Goal: Transaction & Acquisition: Book appointment/travel/reservation

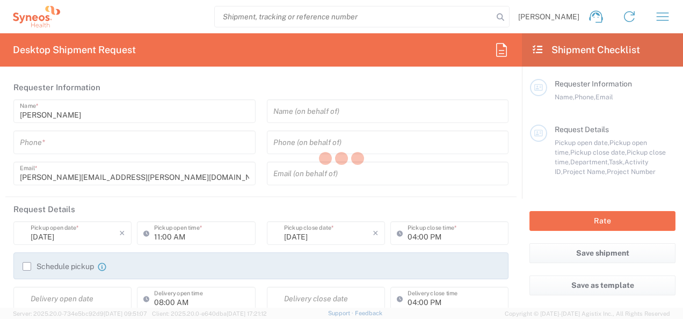
type input "8511"
type input "[US_STATE]"
type input "[GEOGRAPHIC_DATA]"
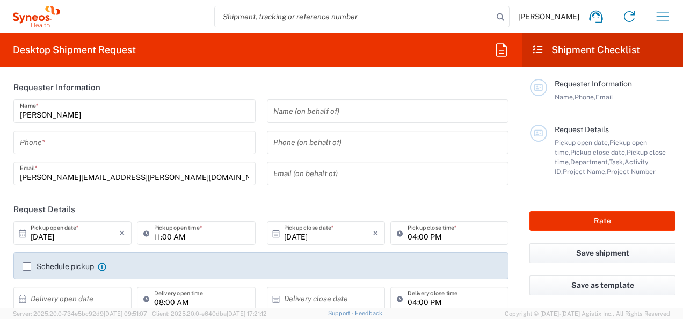
type input "Syneos Health, LLC-[GEOGRAPHIC_DATA] [GEOGRAPHIC_DATA] [GEOGRAPHIC_DATA]"
click at [662, 15] on icon "button" at bounding box center [662, 16] width 17 height 17
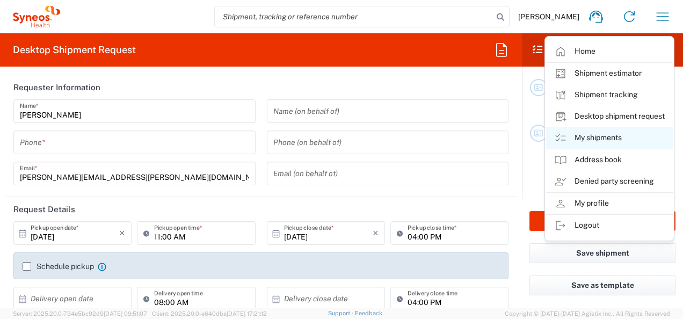
click at [602, 142] on link "My shipments" at bounding box center [610, 137] width 128 height 21
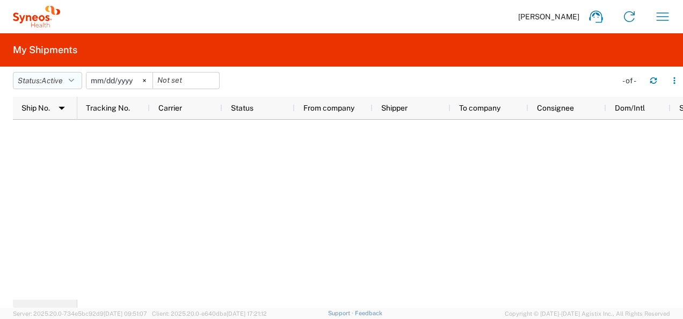
click at [74, 82] on icon "button" at bounding box center [71, 81] width 5 height 8
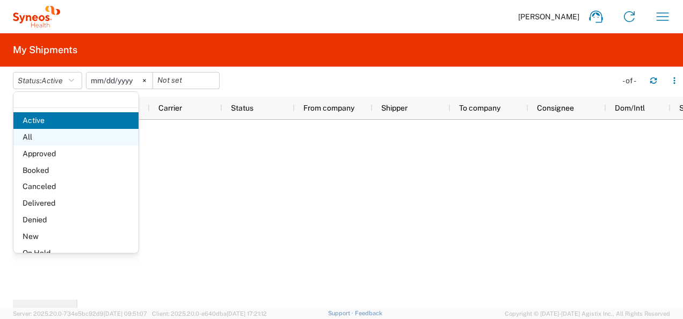
click at [73, 136] on span "All" at bounding box center [75, 137] width 125 height 17
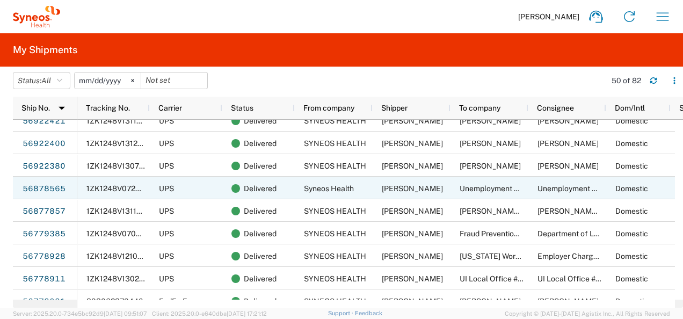
scroll to position [130, 0]
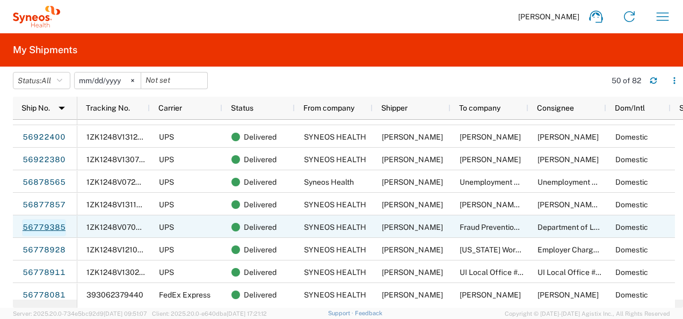
click at [32, 227] on link "56779385" at bounding box center [44, 227] width 44 height 17
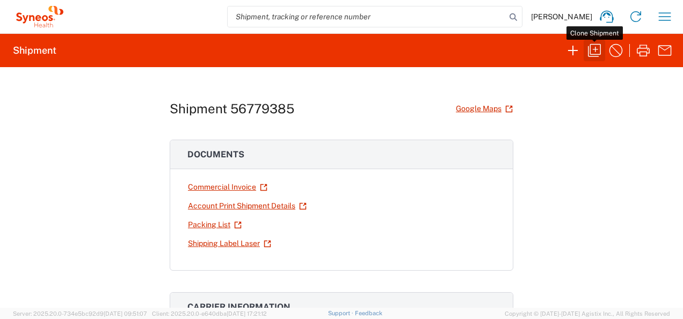
click at [597, 57] on icon "button" at bounding box center [594, 50] width 17 height 17
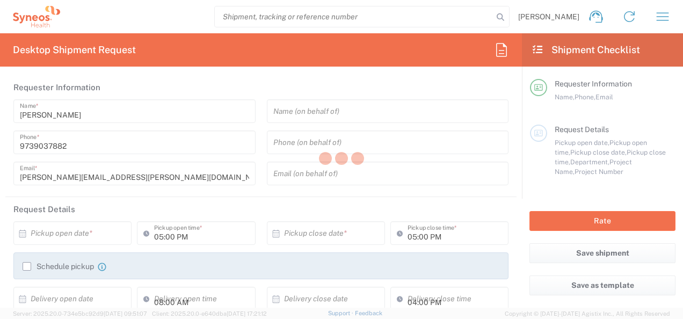
type input "Project"
type input "[US_STATE]"
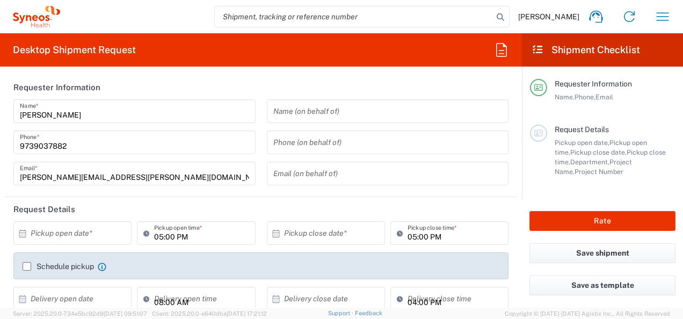
type input "8511"
type input "Envelope"
type input "8511 DEPARTMENTAL EXPENSE"
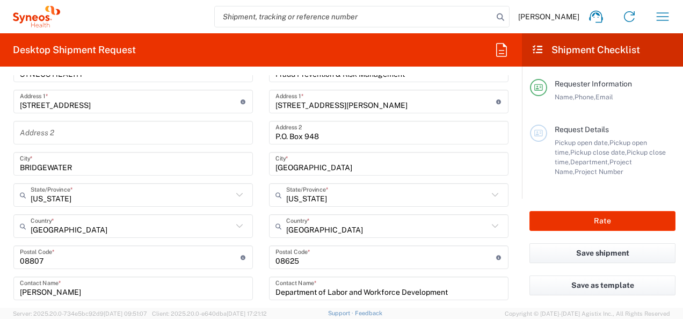
scroll to position [496, 0]
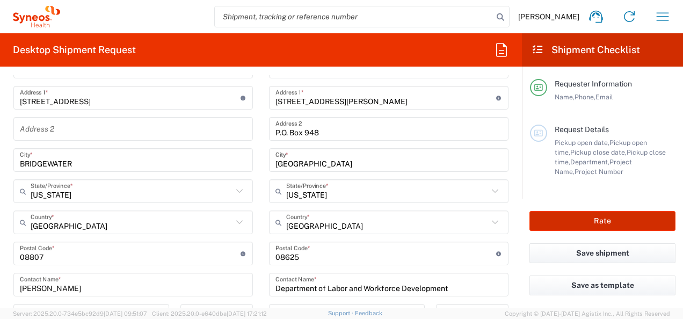
click at [583, 219] on button "Rate" at bounding box center [603, 221] width 146 height 20
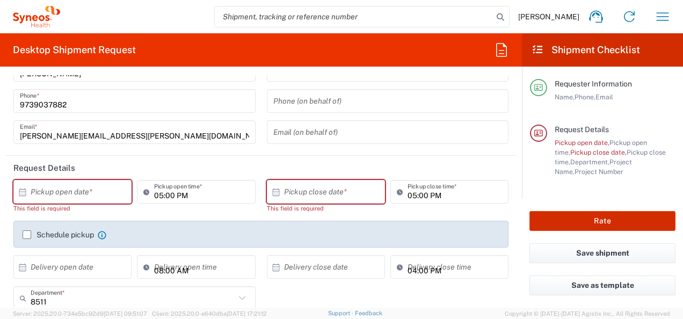
scroll to position [41, 0]
click at [94, 185] on input "text" at bounding box center [75, 192] width 89 height 19
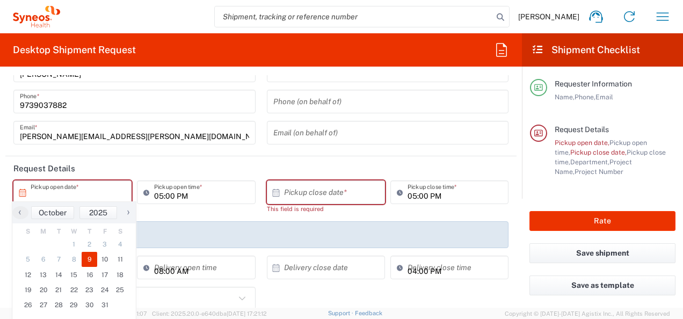
click at [89, 261] on span "9" at bounding box center [90, 259] width 16 height 15
type input "[DATE]"
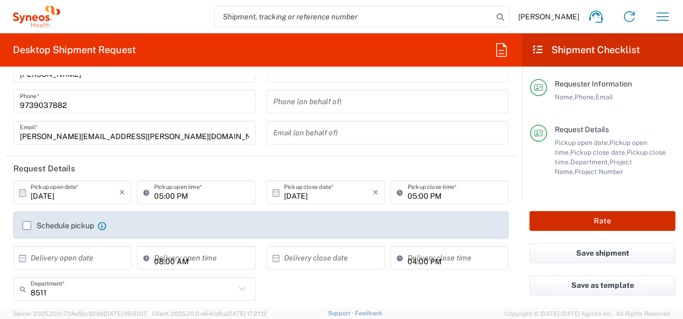
click at [605, 220] on button "Rate" at bounding box center [603, 221] width 146 height 20
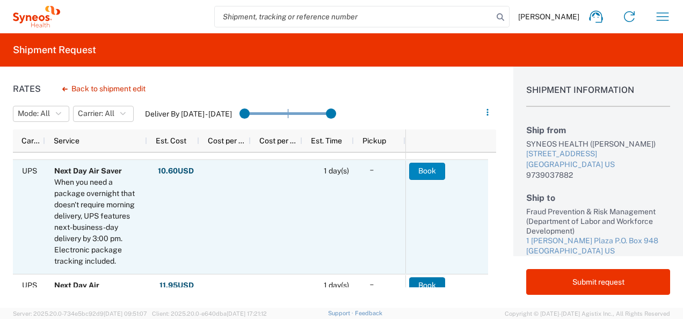
click at [422, 173] on button "Book" at bounding box center [427, 171] width 36 height 17
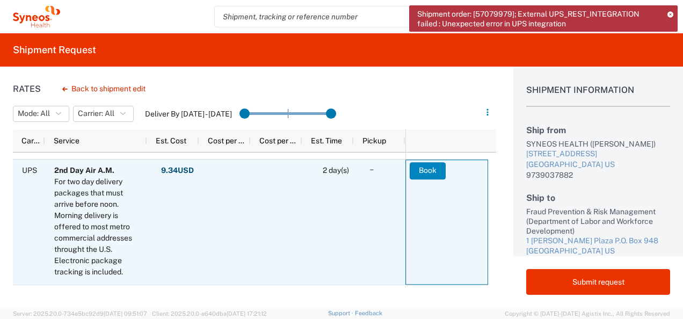
click at [427, 172] on button "Book" at bounding box center [428, 170] width 36 height 17
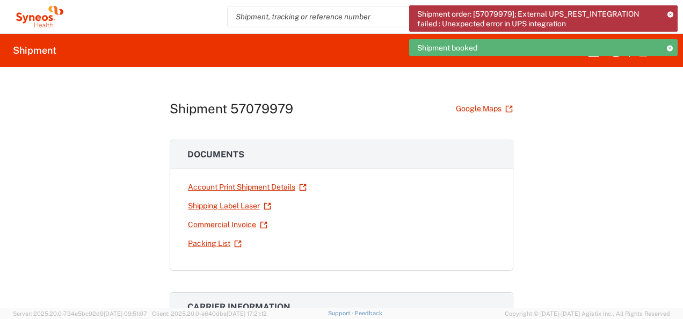
click at [646, 47] on div "Shipment booked" at bounding box center [543, 47] width 269 height 17
click at [643, 56] on div "Shipment order: [57079979]; External UPS_REST_INTEGRATION failed : Unexpected e…" at bounding box center [543, 34] width 269 height 58
click at [670, 46] on icon at bounding box center [670, 48] width 8 height 6
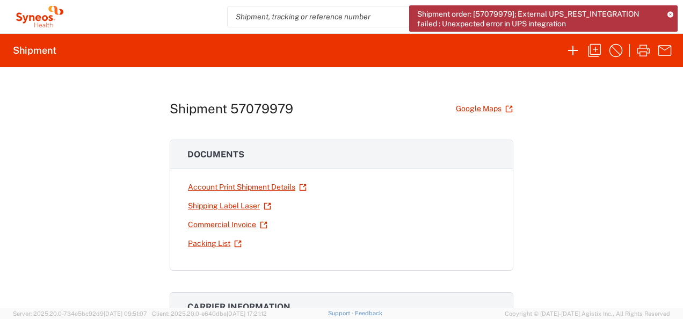
click at [671, 12] on icon at bounding box center [671, 14] width 6 height 6
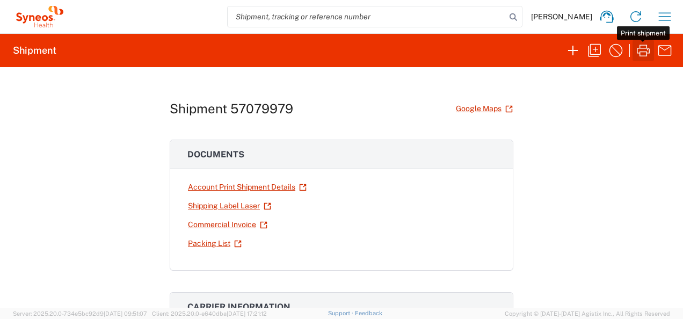
click at [640, 51] on icon "button" at bounding box center [643, 50] width 17 height 17
click at [659, 17] on icon "button" at bounding box center [665, 16] width 12 height 8
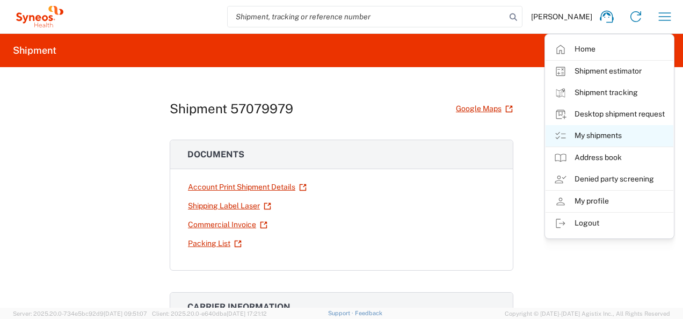
click at [590, 132] on link "My shipments" at bounding box center [610, 135] width 128 height 21
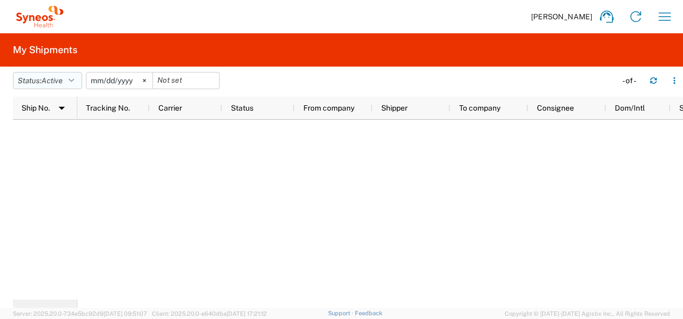
click at [74, 84] on button "Status: Active" at bounding box center [47, 80] width 69 height 17
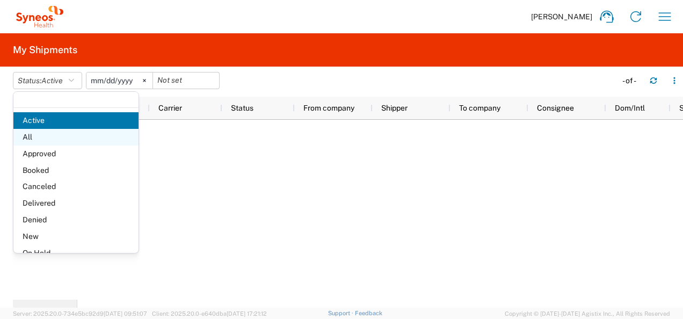
click at [48, 142] on span "All" at bounding box center [75, 137] width 125 height 17
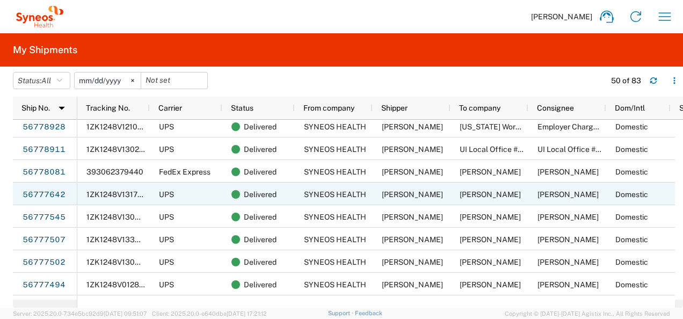
scroll to position [300, 0]
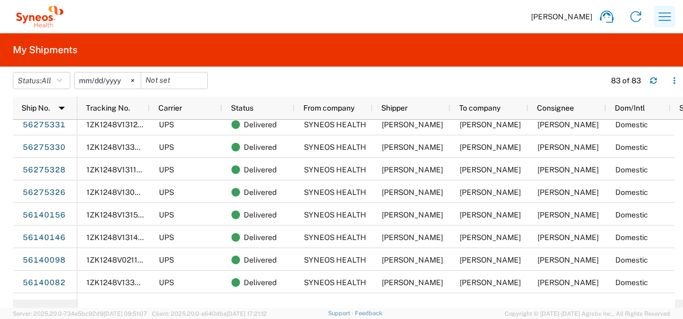
click at [671, 21] on icon "button" at bounding box center [664, 16] width 17 height 17
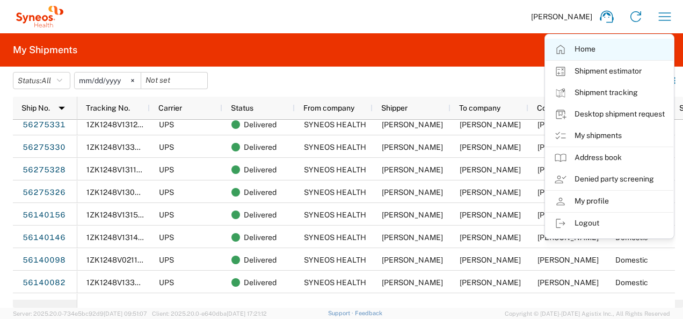
click at [574, 47] on link "Home" at bounding box center [610, 49] width 128 height 21
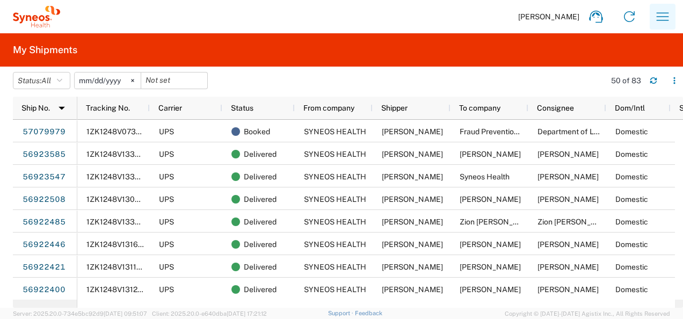
click at [668, 19] on icon "button" at bounding box center [662, 16] width 17 height 17
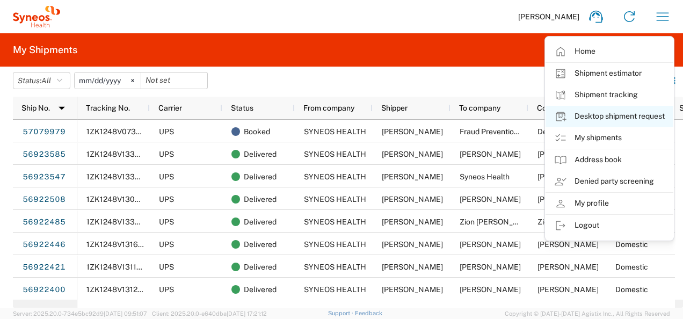
click at [588, 113] on link "Desktop shipment request" at bounding box center [610, 116] width 128 height 21
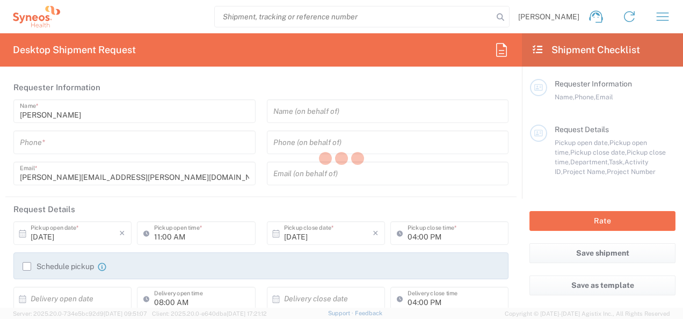
type input "8511"
type input "[US_STATE]"
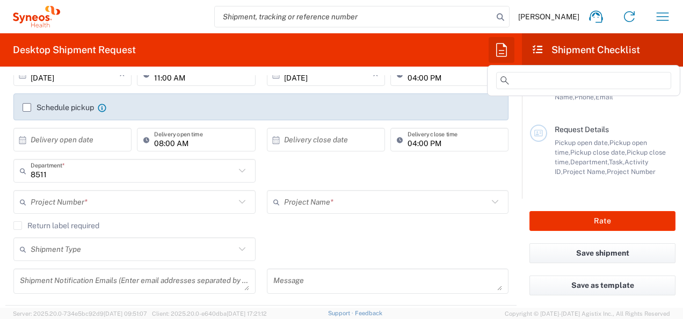
click at [498, 49] on icon "button" at bounding box center [501, 49] width 17 height 17
click at [504, 53] on icon "button" at bounding box center [501, 49] width 17 height 17
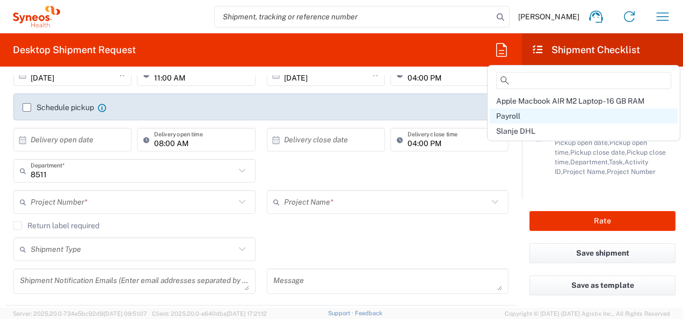
click at [506, 115] on span "Payroll" at bounding box center [508, 116] width 24 height 9
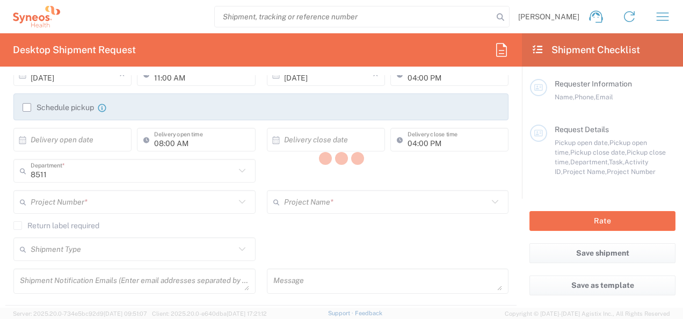
type input "9739037882"
type input "12:00 PM"
type input "05:00 PM"
type textarea "[PERSON_NAME][EMAIL_ADDRESS][PERSON_NAME][DOMAIN_NAME]"
type input "SYNEOS HEALTH"
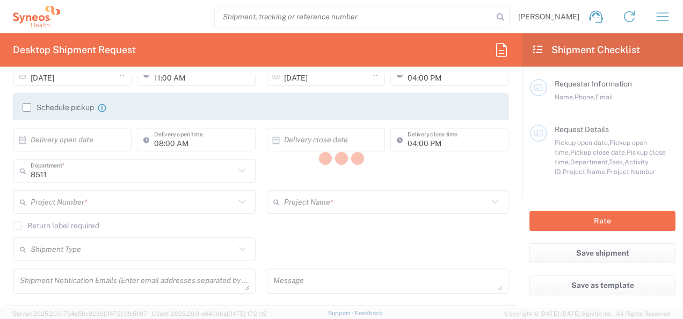
type input "[STREET_ADDRESS]"
type input "BRIDGEWATER"
type input "[US_STATE]"
type input "08807"
type input "[PERSON_NAME]"
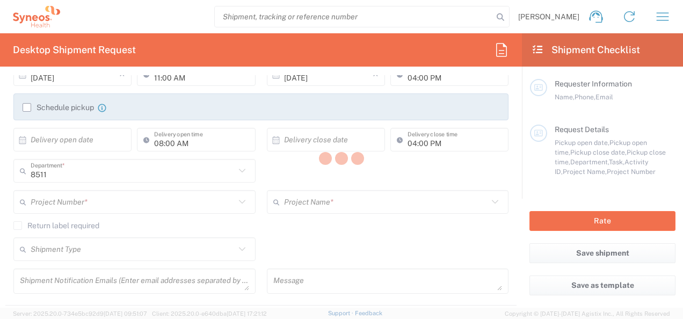
type input "9739037882"
type input "[PERSON_NAME]"
type input "1008 Salt Creek Trail"
type input "[GEOGRAPHIC_DATA]"
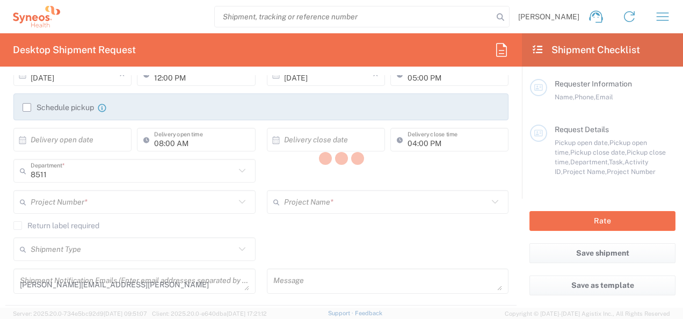
type input "76131"
type input "[PERSON_NAME]"
type input "1111111111"
type input "Sender/Shipper"
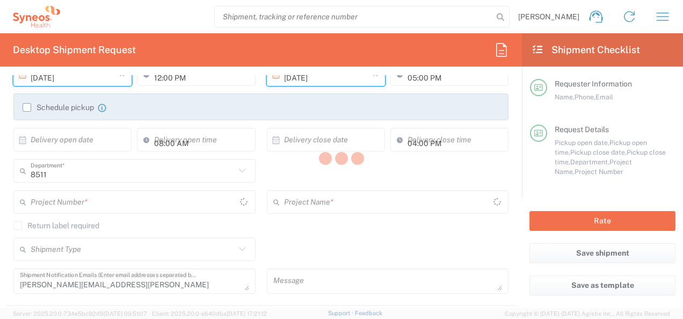
type input "8511 DEPARTMENTAL EXPENSE"
type input "[US_STATE]"
type input "Your Packaging"
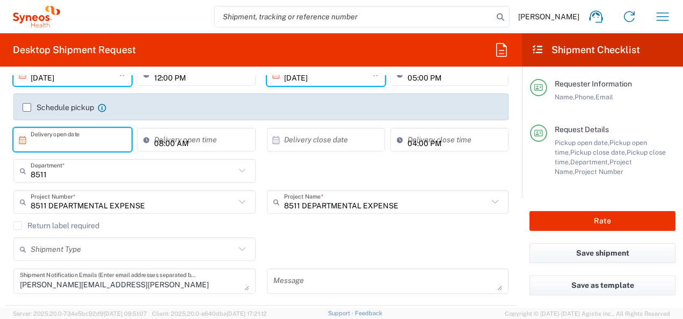
click at [66, 144] on input "text" at bounding box center [75, 140] width 89 height 19
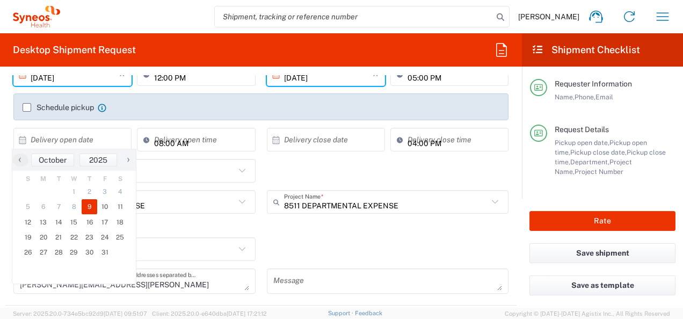
click at [88, 211] on span "9" at bounding box center [90, 206] width 16 height 15
type input "[DATE]"
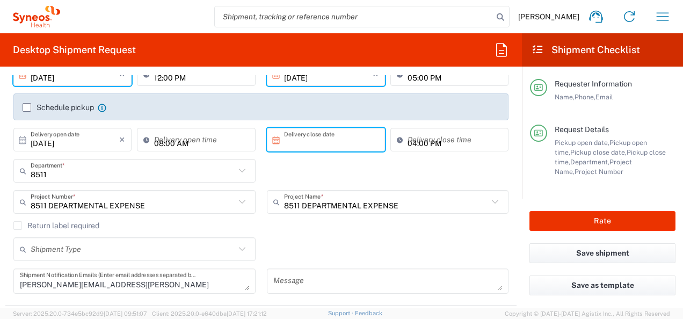
click at [300, 135] on input "text" at bounding box center [328, 140] width 89 height 19
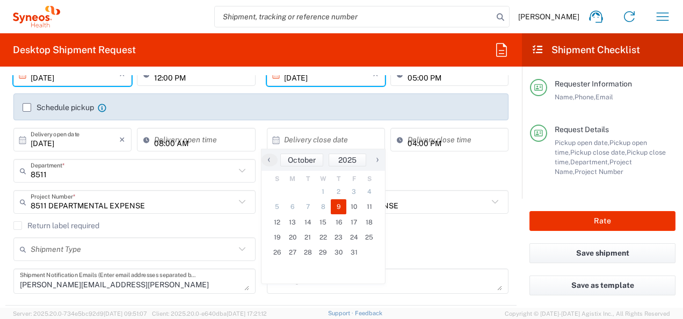
click at [338, 205] on span "9" at bounding box center [339, 206] width 16 height 15
type input "[DATE]"
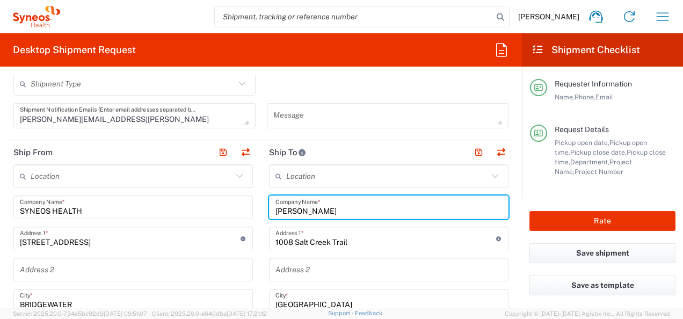
drag, startPoint x: 330, startPoint y: 208, endPoint x: 240, endPoint y: 208, distance: 89.7
type input "Unemployment Contact Center"
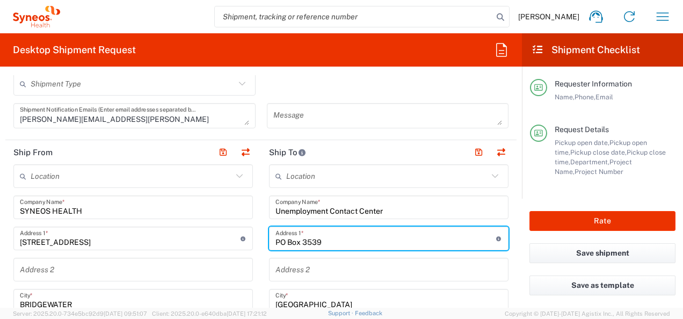
type input "PO Box 3539"
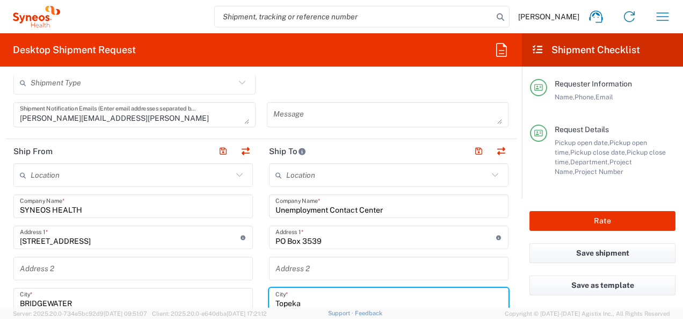
type input "Topeka"
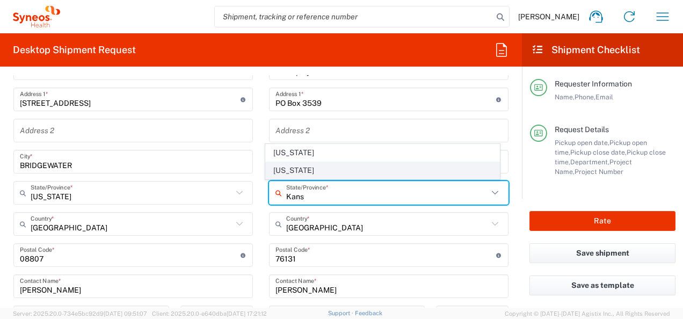
click at [282, 173] on span "[US_STATE]" at bounding box center [382, 170] width 233 height 17
type input "[US_STATE]"
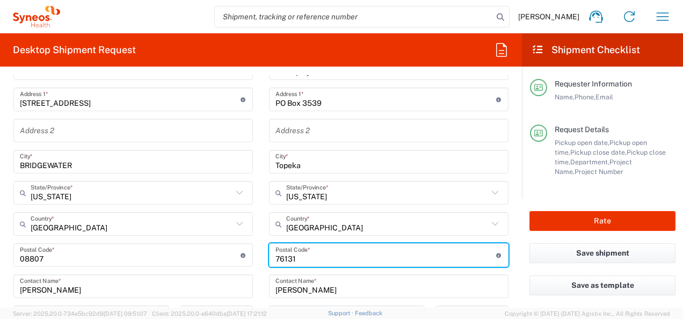
drag, startPoint x: 303, startPoint y: 257, endPoint x: 227, endPoint y: 260, distance: 76.8
click at [227, 260] on div "Ship From Location [PERSON_NAME] LLC-[GEOGRAPHIC_DATA] [GEOGRAPHIC_DATA] [GEOGR…" at bounding box center [260, 241] width 511 height 480
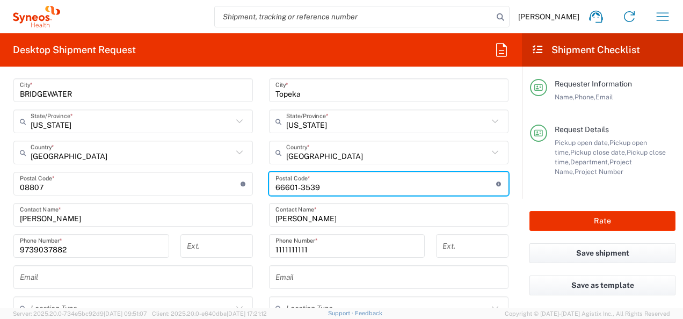
scroll to position [537, 0]
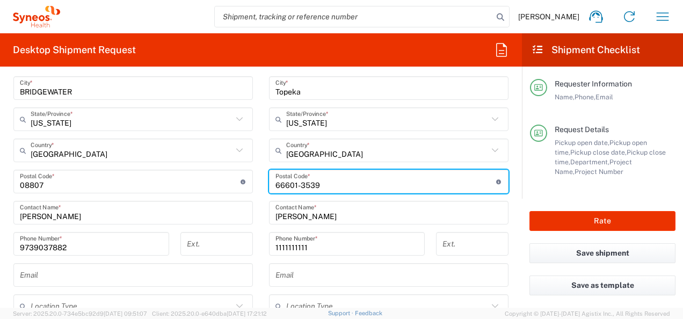
type input "66601-3539"
click at [281, 215] on input "[PERSON_NAME]" at bounding box center [389, 213] width 227 height 19
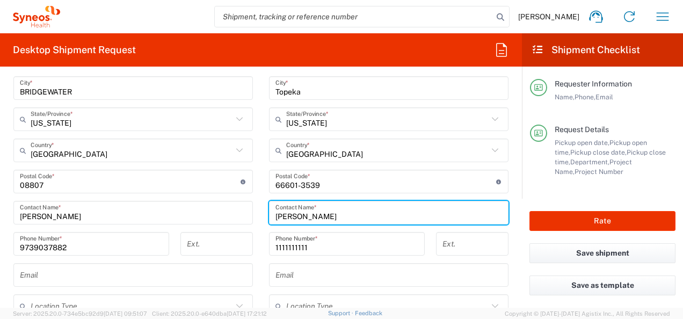
click at [281, 215] on input "[PERSON_NAME]" at bounding box center [389, 213] width 227 height 19
type input "r"
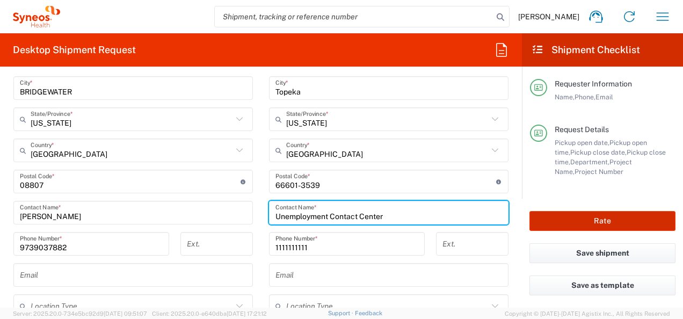
type input "Unemployment Contact Center"
click at [574, 229] on button "Rate" at bounding box center [603, 221] width 146 height 20
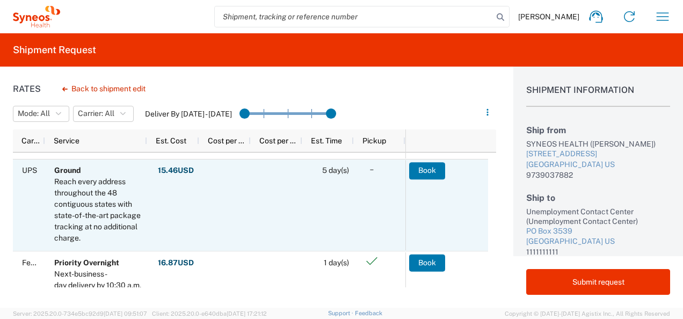
scroll to position [270, 0]
click at [437, 173] on button "Book" at bounding box center [427, 171] width 36 height 17
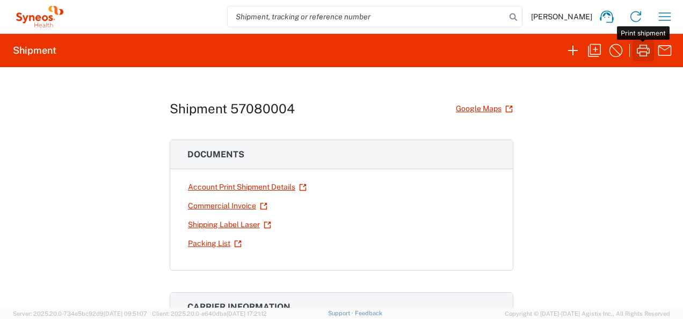
click at [646, 49] on icon "button" at bounding box center [643, 50] width 17 height 17
